Goal: Information Seeking & Learning: Learn about a topic

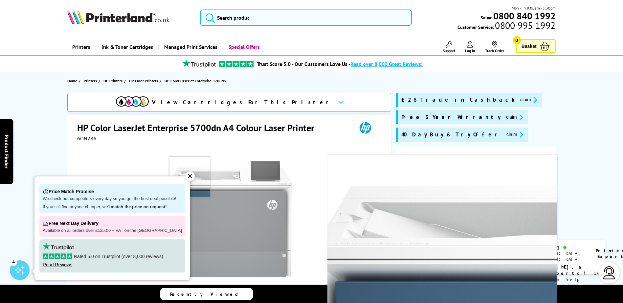
click at [189, 177] on img at bounding box center [230, 219] width 129 height 129
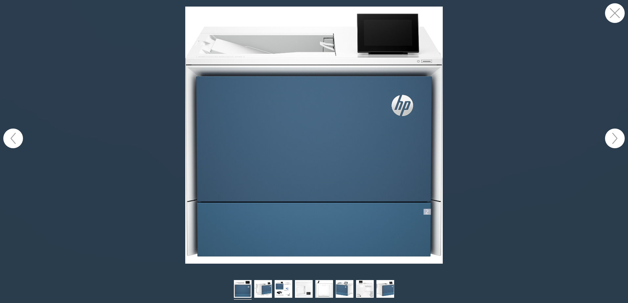
click at [623, 11] on button "button" at bounding box center [615, 13] width 20 height 20
click at [613, 13] on button "button" at bounding box center [615, 13] width 20 height 20
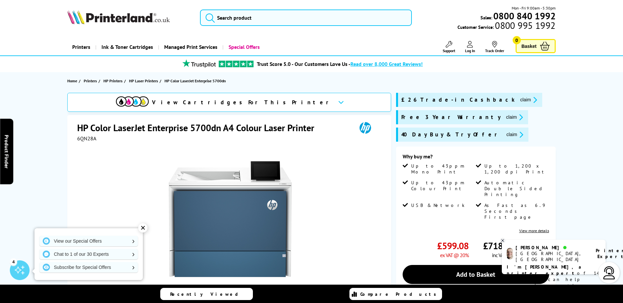
click at [142, 228] on div "✕" at bounding box center [142, 228] width 9 height 9
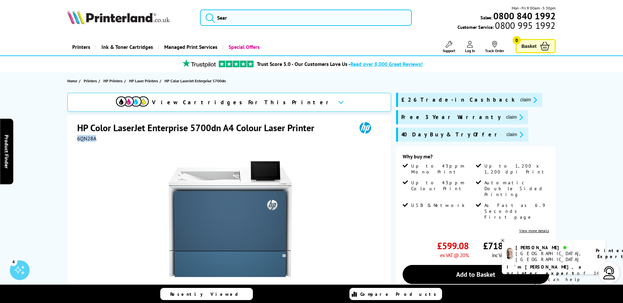
drag, startPoint x: 99, startPoint y: 140, endPoint x: 75, endPoint y: 140, distance: 23.7
click at [75, 140] on div "HP Color LaserJet Enterprise 5700dn A4 Colour Laser Printer 6QN28A Watch video …" at bounding box center [229, 256] width 324 height 283
drag, startPoint x: 75, startPoint y: 140, endPoint x: 85, endPoint y: 140, distance: 10.5
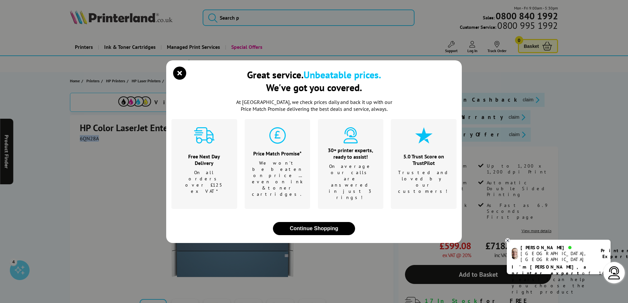
drag, startPoint x: 85, startPoint y: 140, endPoint x: 180, endPoint y: 85, distance: 109.6
click at [180, 80] on icon "close modal" at bounding box center [179, 73] width 13 height 13
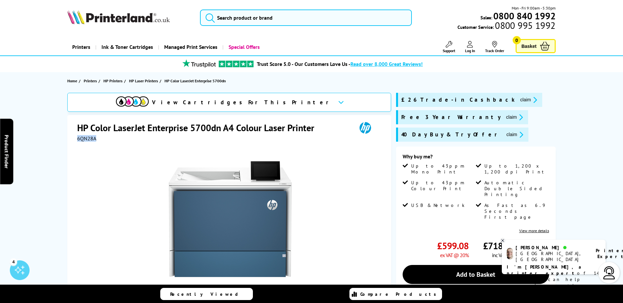
copy span "6QN28A"
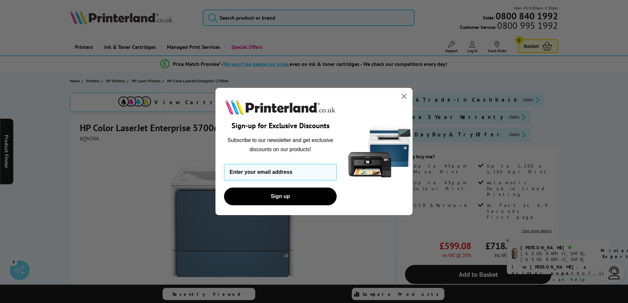
click at [401, 96] on circle "Close dialog" at bounding box center [404, 96] width 11 height 11
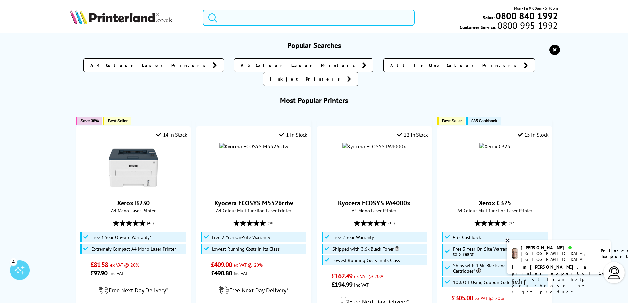
click at [238, 18] on input "search" at bounding box center [309, 18] width 212 height 16
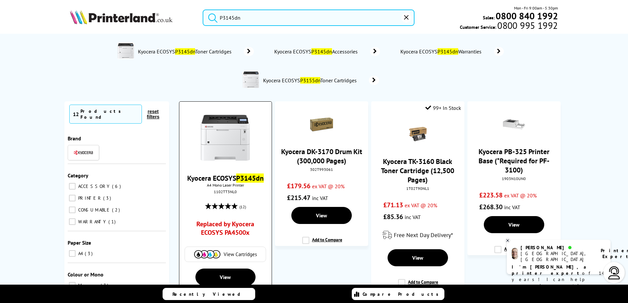
type input "P3145dn"
click at [226, 178] on link "Kyocera ECOSYS P3145dn" at bounding box center [225, 178] width 77 height 9
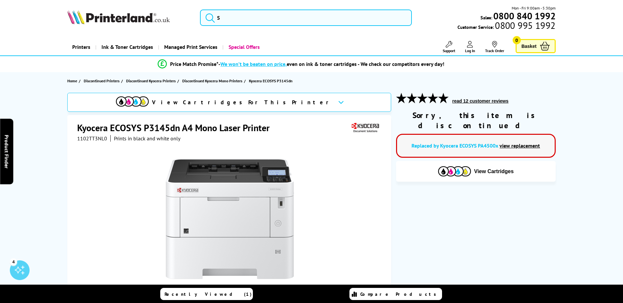
click at [338, 103] on icon at bounding box center [341, 102] width 6 height 4
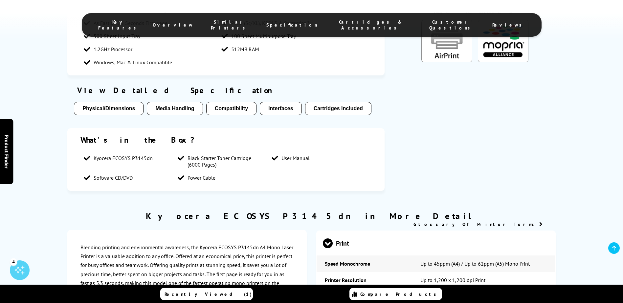
scroll to position [372, 0]
